Goal: Check status: Check status

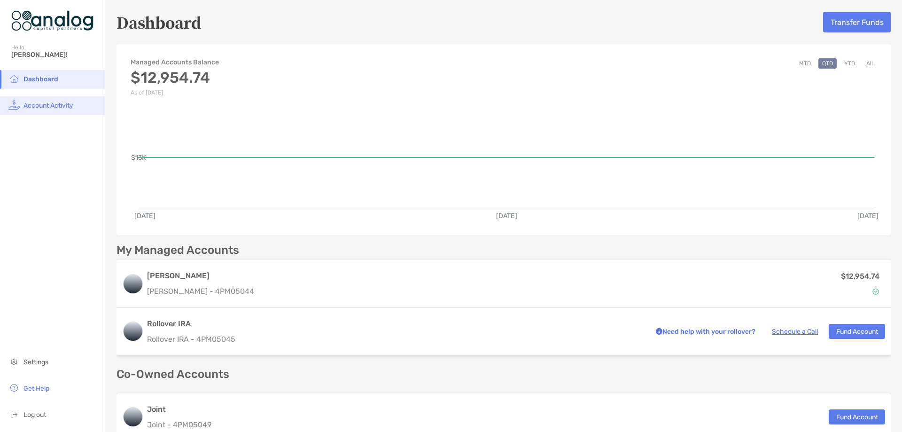
click at [28, 107] on span "Account Activity" at bounding box center [48, 106] width 50 height 8
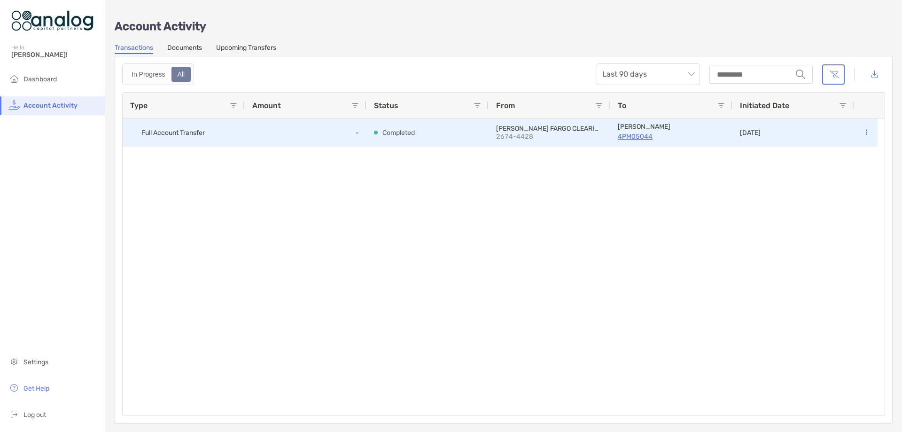
click at [626, 138] on p "4PM05044" at bounding box center [671, 137] width 107 height 12
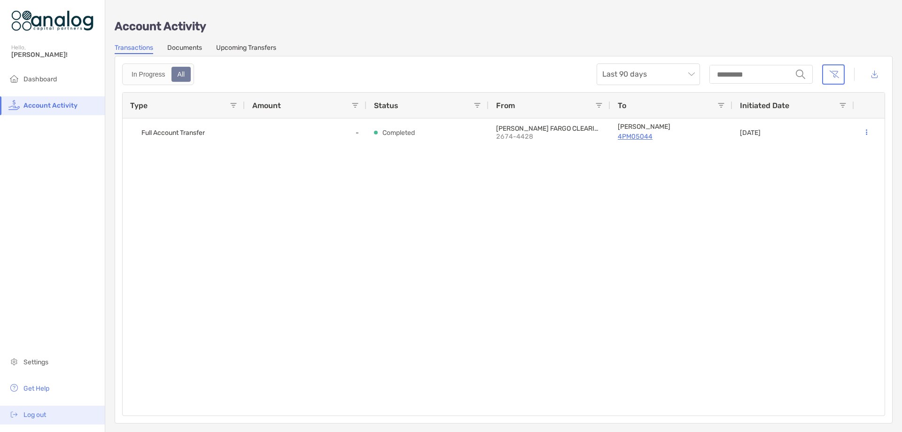
click at [39, 417] on span "Log out" at bounding box center [34, 415] width 23 height 8
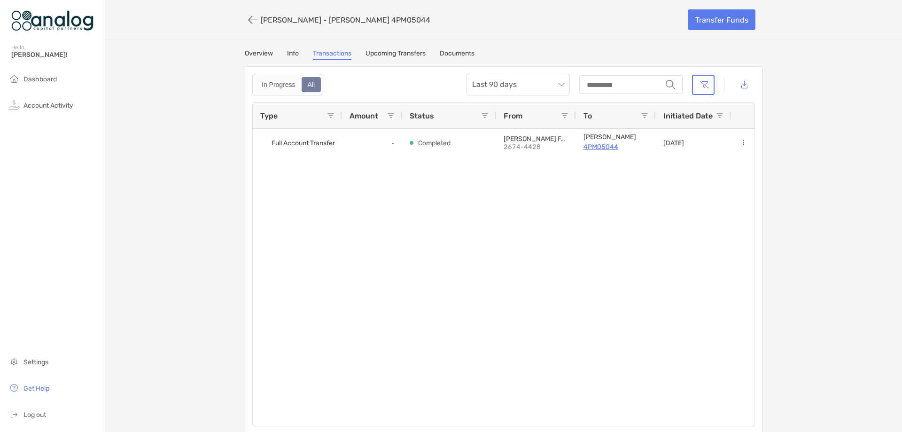
click at [717, 116] on span at bounding box center [720, 116] width 8 height 8
click at [387, 113] on span at bounding box center [391, 116] width 8 height 8
click at [648, 248] on div "Full Account Transfer - Completed WELLS FARGO CLEARING SERVICES LLC 2674-4428 R…" at bounding box center [504, 277] width 502 height 297
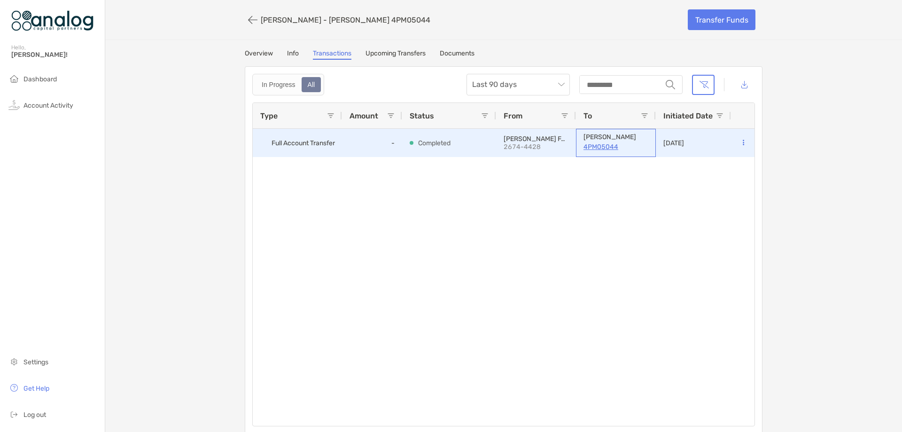
click at [592, 148] on p "4PM05044" at bounding box center [616, 147] width 65 height 12
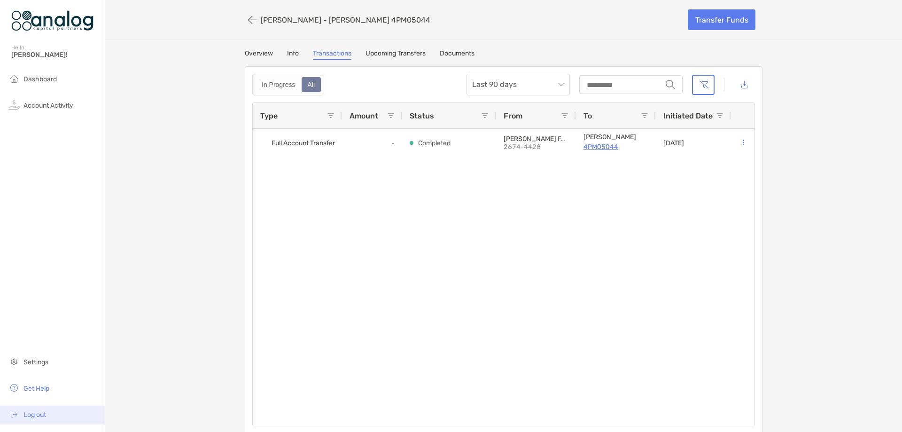
click at [40, 417] on span "Log out" at bounding box center [34, 415] width 23 height 8
click at [255, 55] on link "Overview" at bounding box center [259, 54] width 28 height 10
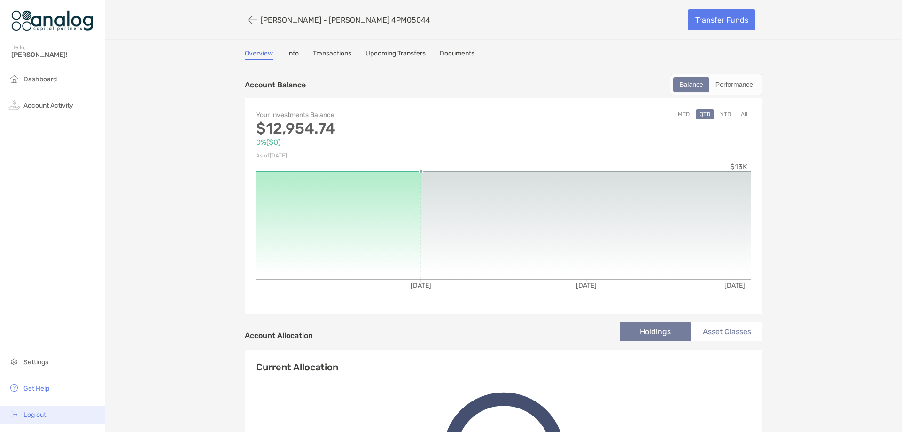
click at [33, 415] on span "Log out" at bounding box center [34, 415] width 23 height 8
